Goal: Navigation & Orientation: Find specific page/section

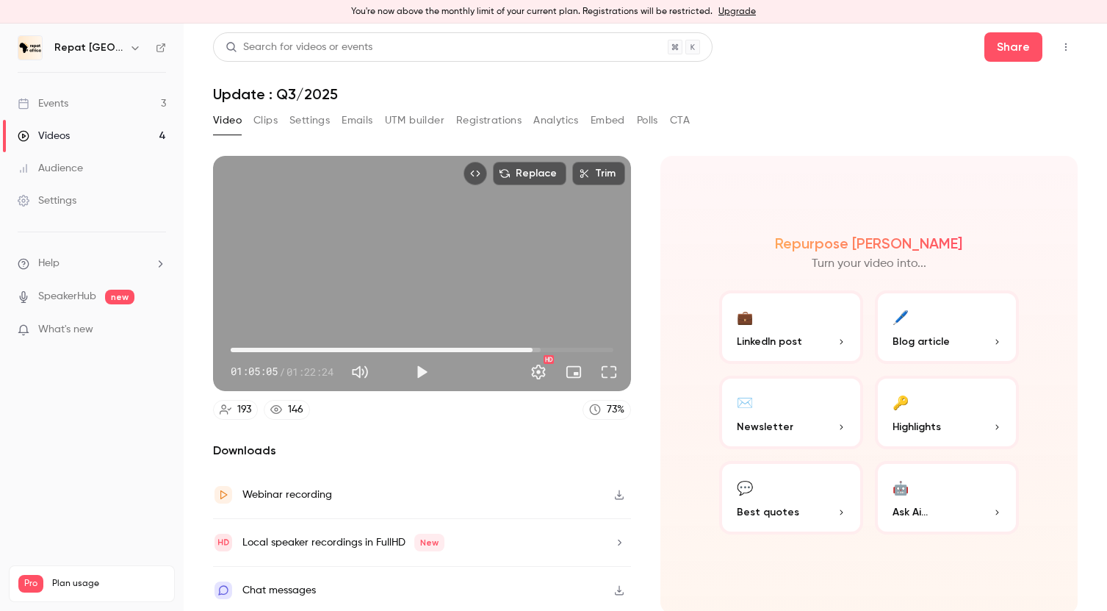
click at [82, 104] on link "Events 3" at bounding box center [92, 103] width 184 height 32
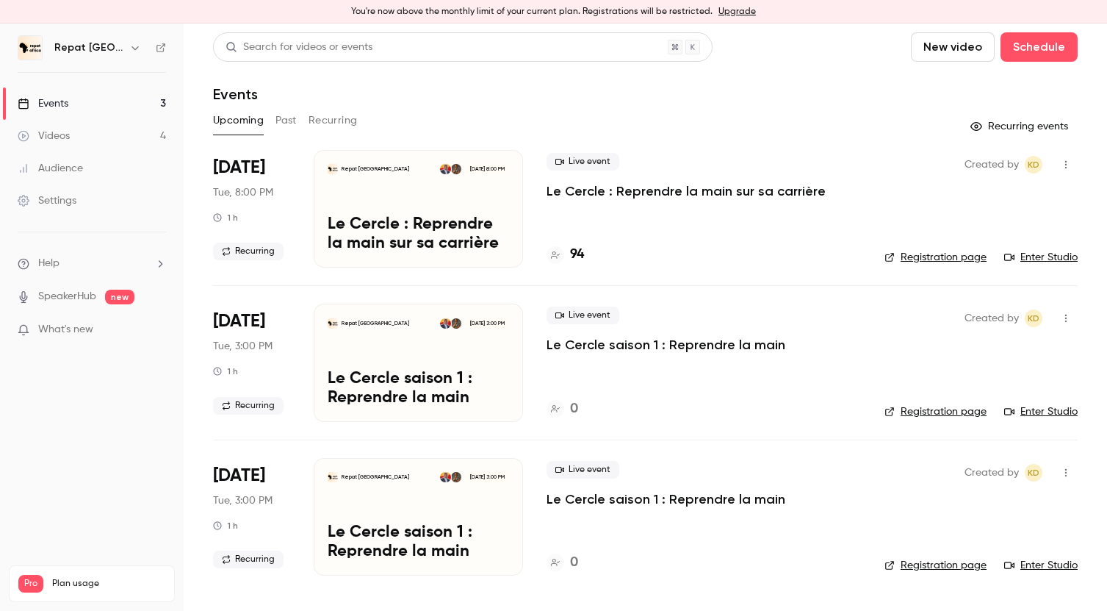
click at [578, 253] on h4 "94" at bounding box center [577, 255] width 14 height 20
click at [85, 133] on link "Videos 4" at bounding box center [92, 136] width 184 height 32
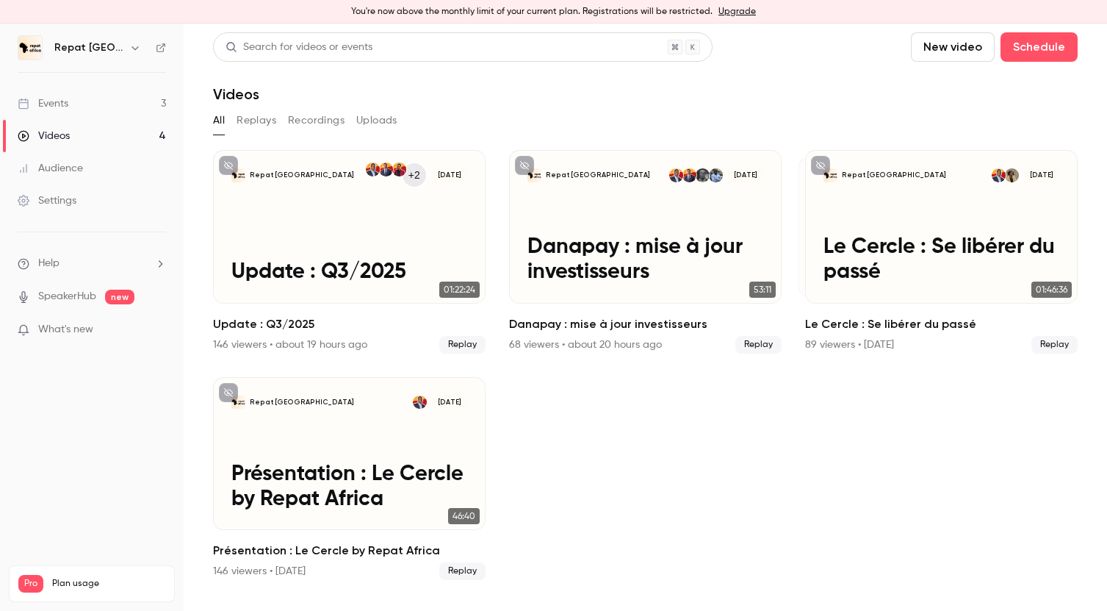
click at [106, 91] on link "Events 3" at bounding box center [92, 103] width 184 height 32
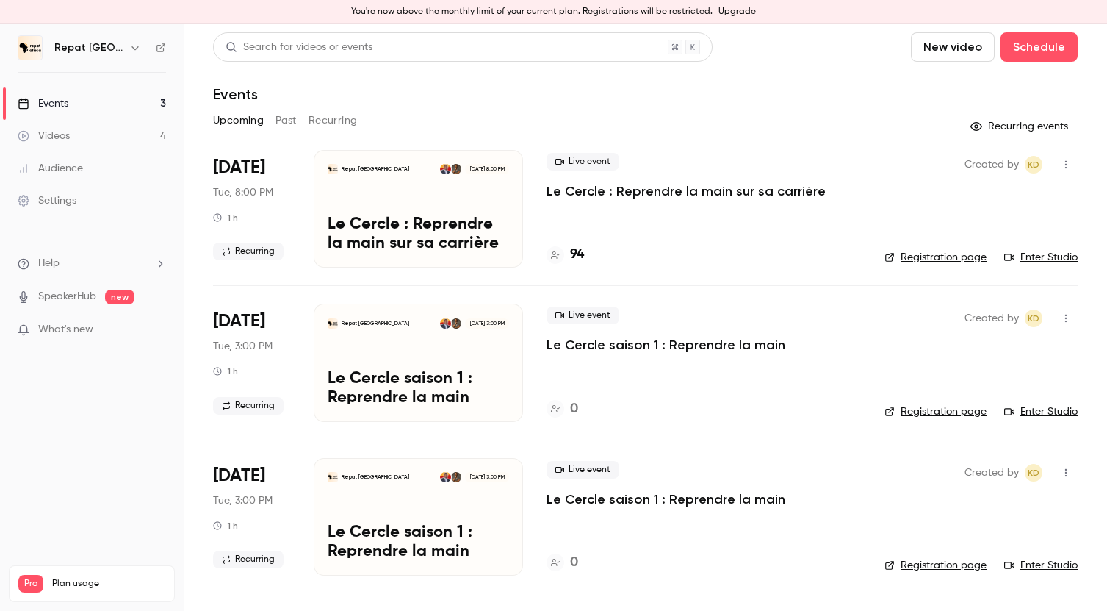
click at [575, 255] on h4 "94" at bounding box center [577, 255] width 14 height 20
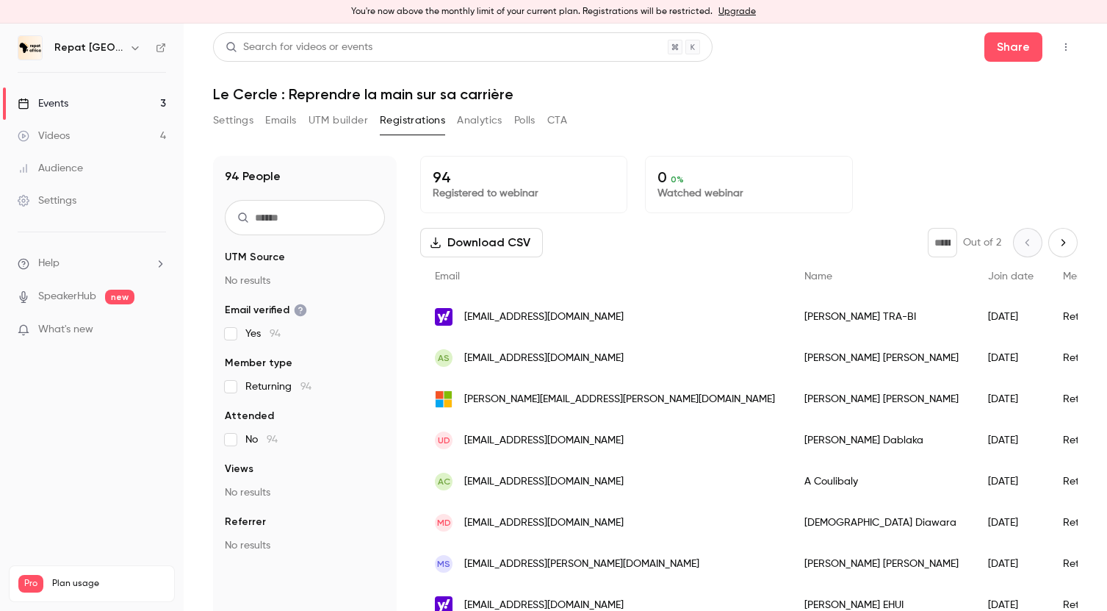
click at [241, 120] on button "Settings" at bounding box center [233, 121] width 40 height 24
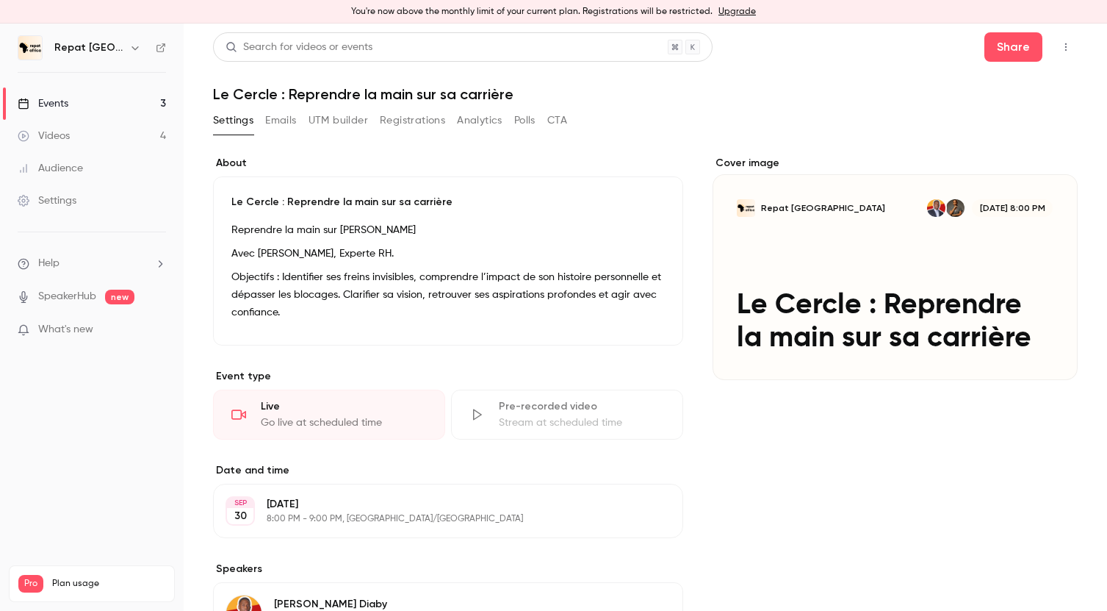
click at [288, 123] on button "Emails" at bounding box center [280, 121] width 31 height 24
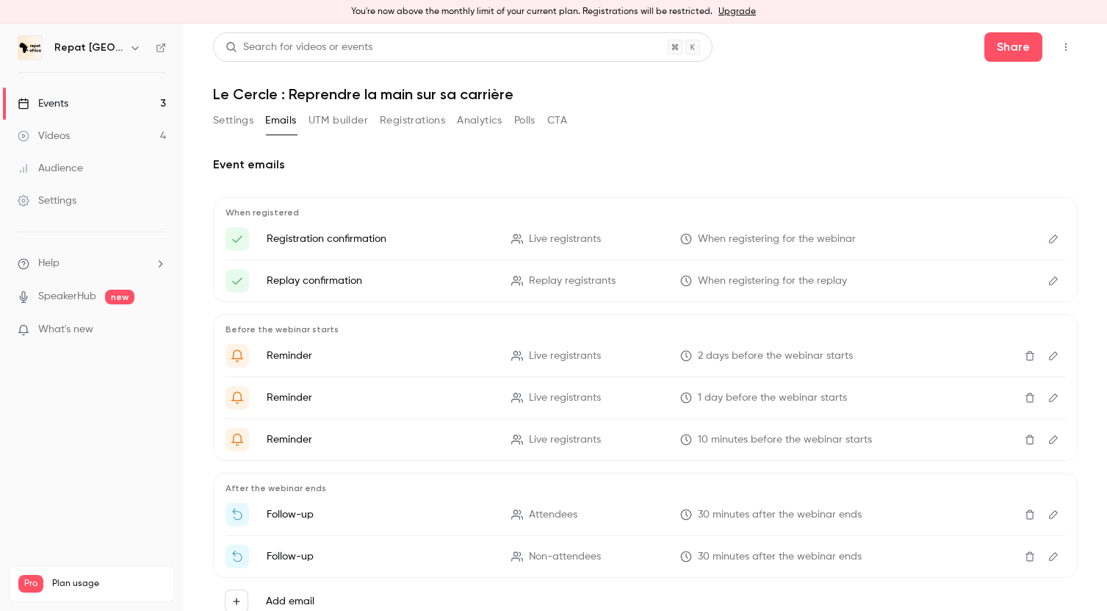
click at [252, 113] on button "Settings" at bounding box center [233, 121] width 40 height 24
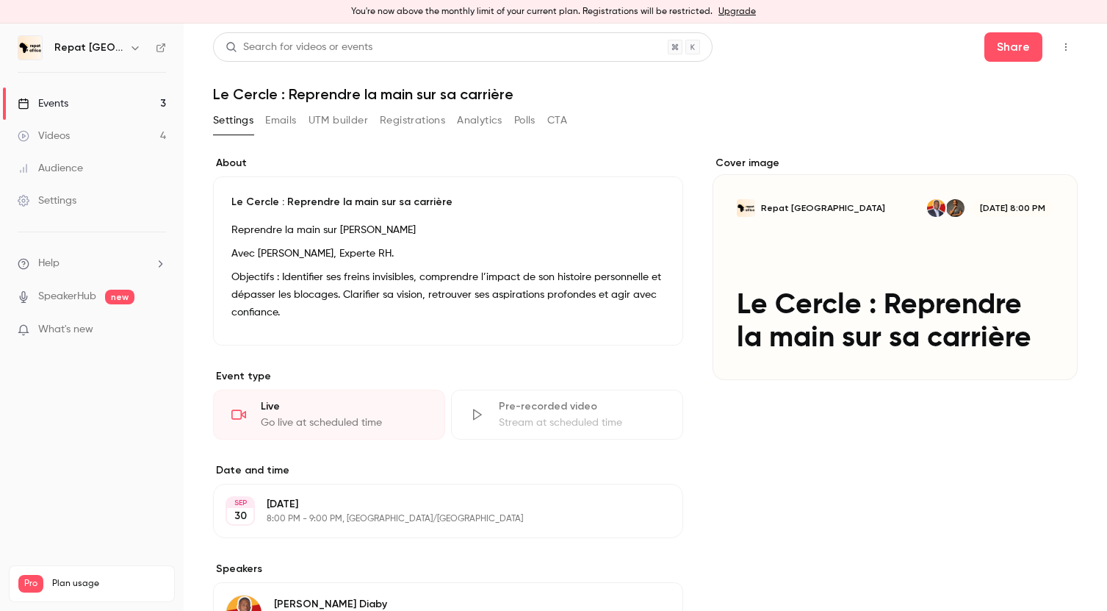
click at [65, 93] on link "Events 3" at bounding box center [92, 103] width 184 height 32
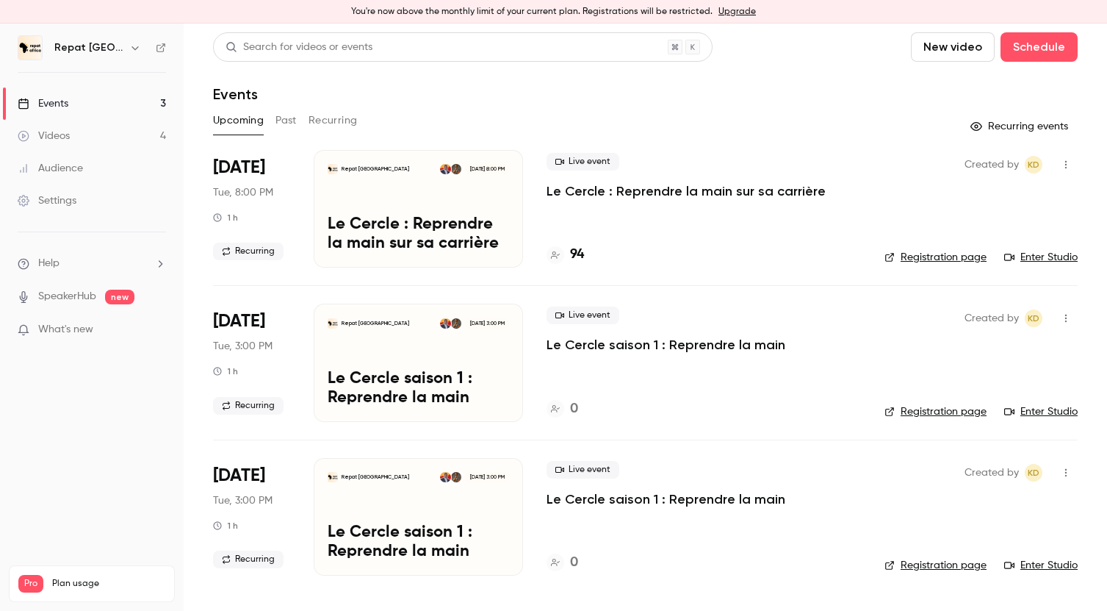
click at [65, 139] on div "Videos" at bounding box center [44, 136] width 52 height 15
